Goal: Check status

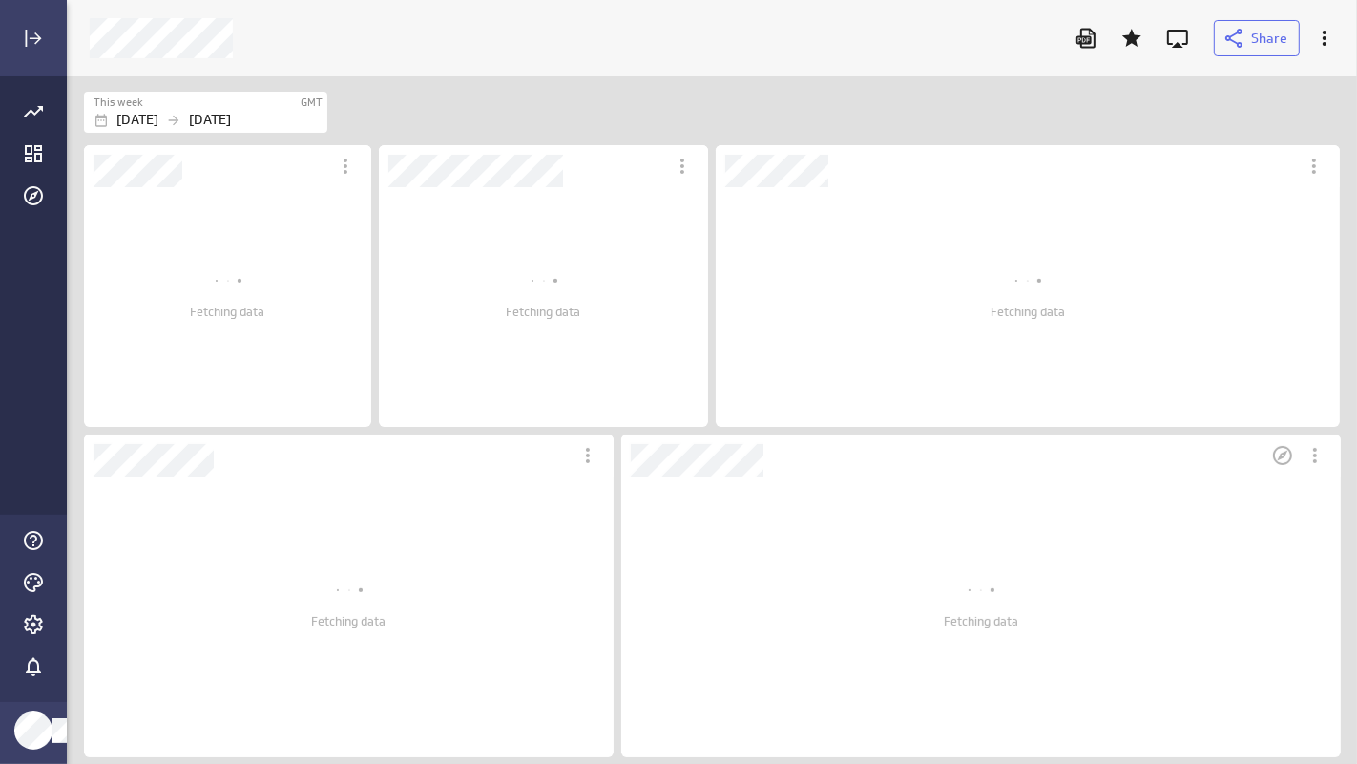
scroll to position [720, 1324]
